Goal: Use online tool/utility: Utilize a website feature to perform a specific function

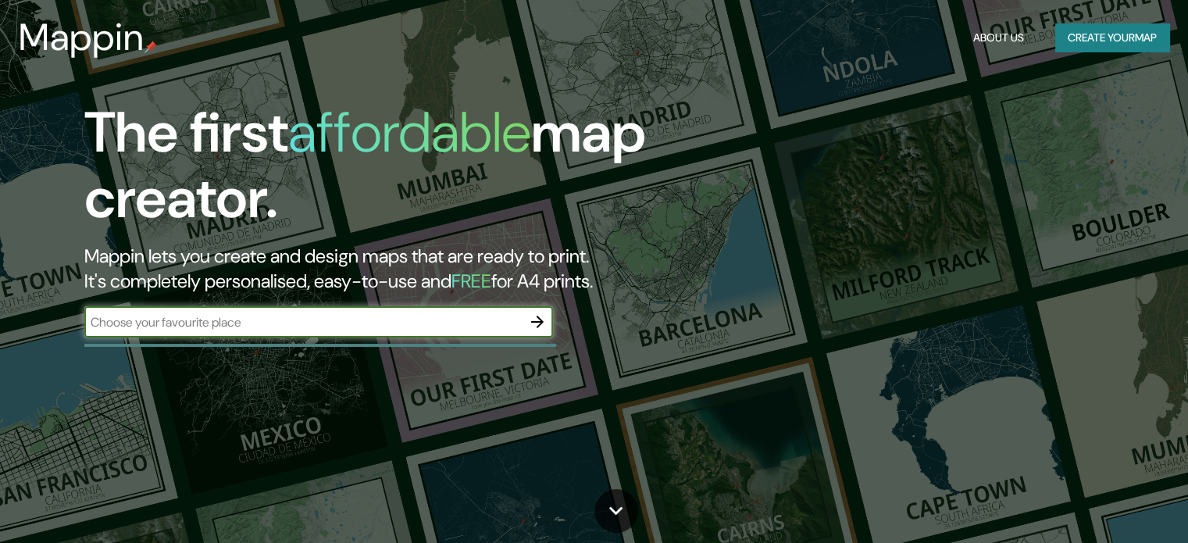
click at [409, 313] on input "text" at bounding box center [302, 322] width 437 height 18
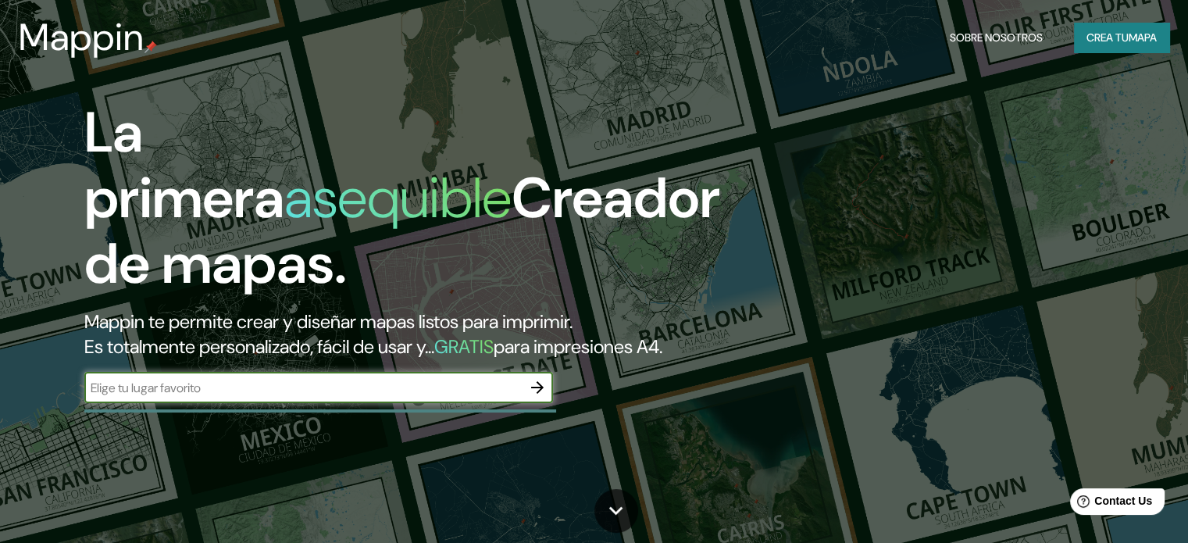
click at [537, 394] on icon "button" at bounding box center [537, 387] width 12 height 12
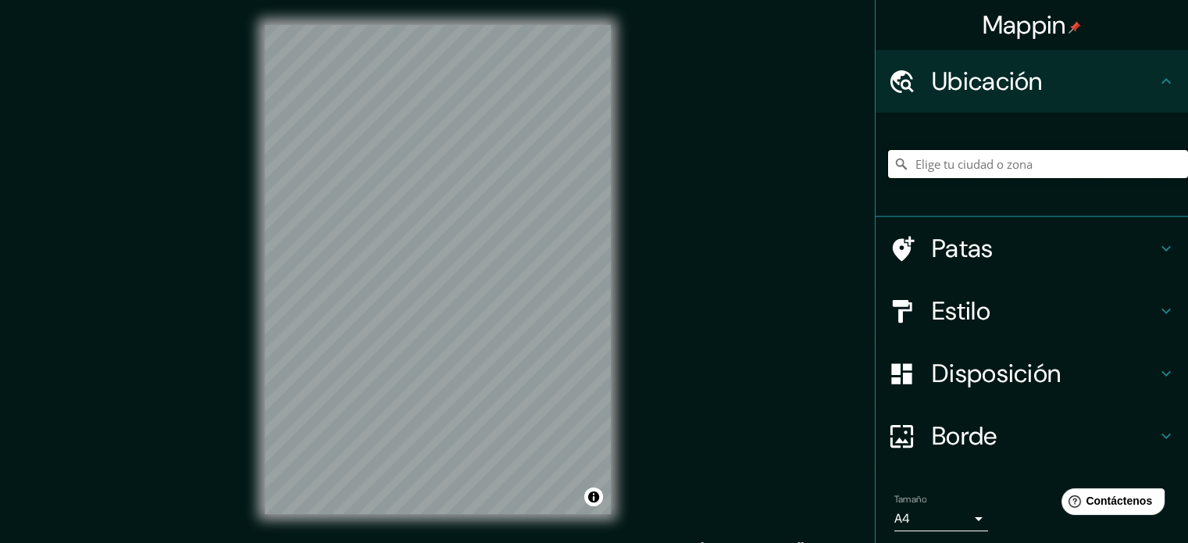
click at [994, 169] on input "Elige tu ciudad o zona" at bounding box center [1038, 164] width 300 height 28
type input "Rímac, [GEOGRAPHIC_DATA][US_STATE], [GEOGRAPHIC_DATA] 8240000, [GEOGRAPHIC_DATA]"
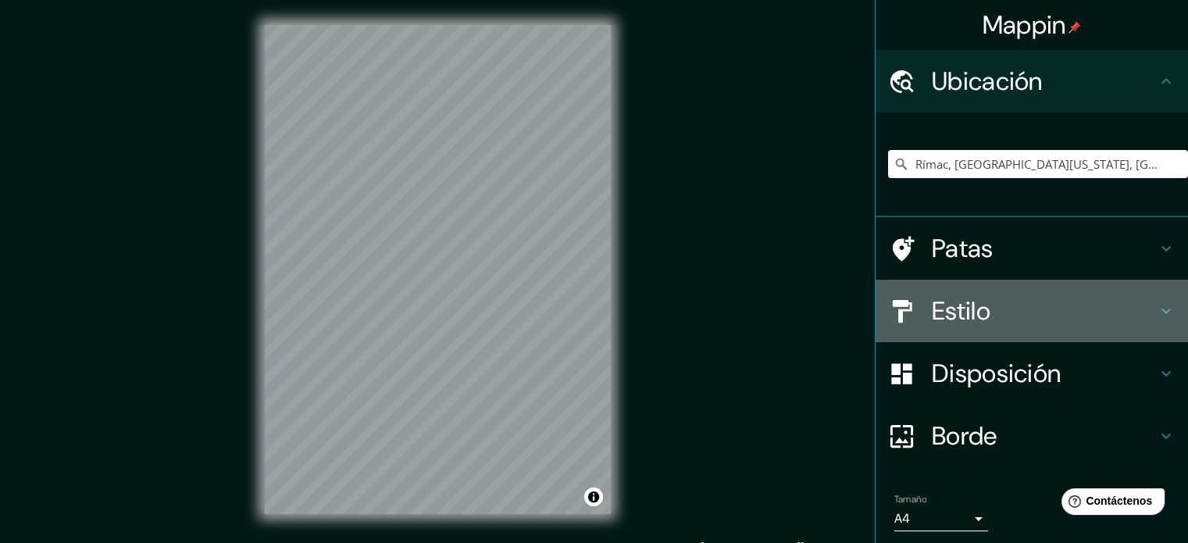
click at [1161, 310] on icon at bounding box center [1165, 310] width 9 height 5
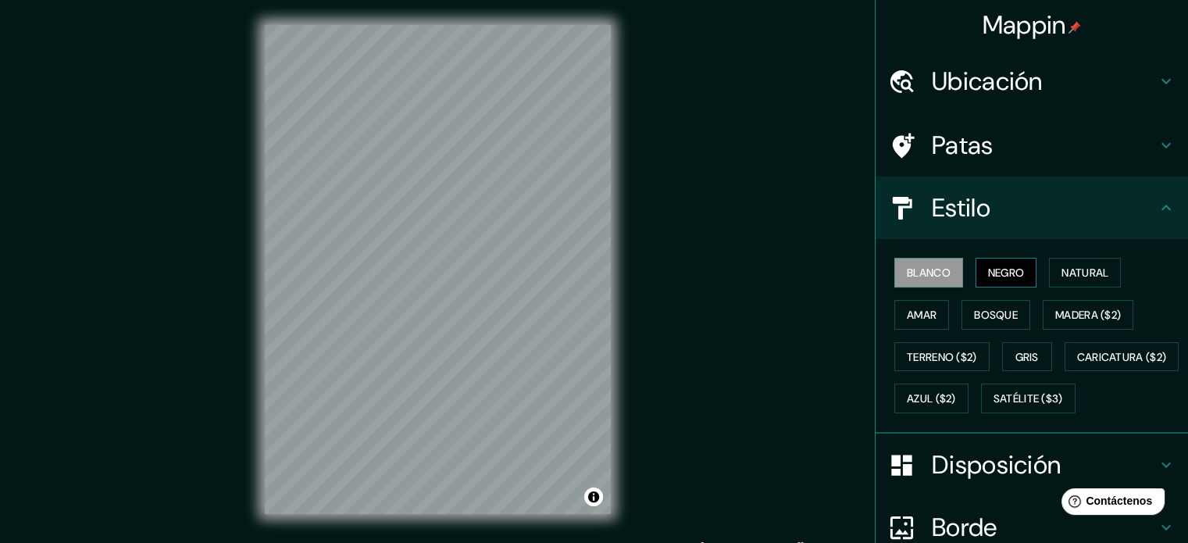
click at [1005, 279] on font "Negro" at bounding box center [1006, 272] width 37 height 20
click at [987, 316] on font "Bosque" at bounding box center [996, 315] width 44 height 14
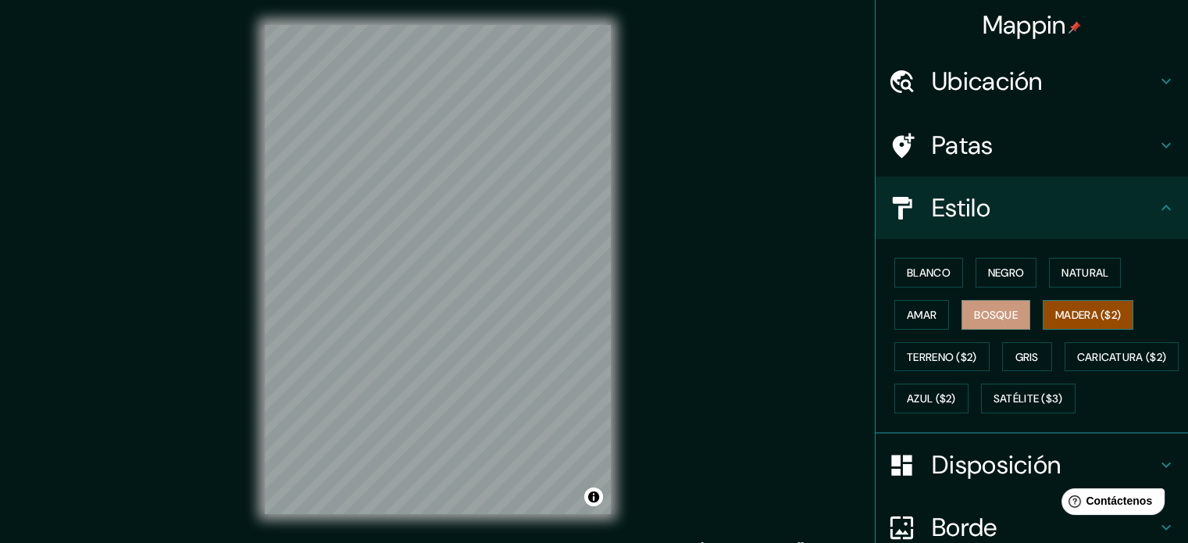
click at [1068, 316] on font "Madera ($2)" at bounding box center [1088, 315] width 66 height 14
click at [1020, 369] on div "Blanco Negro Natural Amar Bosque Madera ($2) Terreno ($2) Gris Caricatura ($2) …" at bounding box center [1038, 335] width 300 height 168
click at [1018, 358] on font "Gris" at bounding box center [1026, 357] width 23 height 14
